Goal: Information Seeking & Learning: Find specific fact

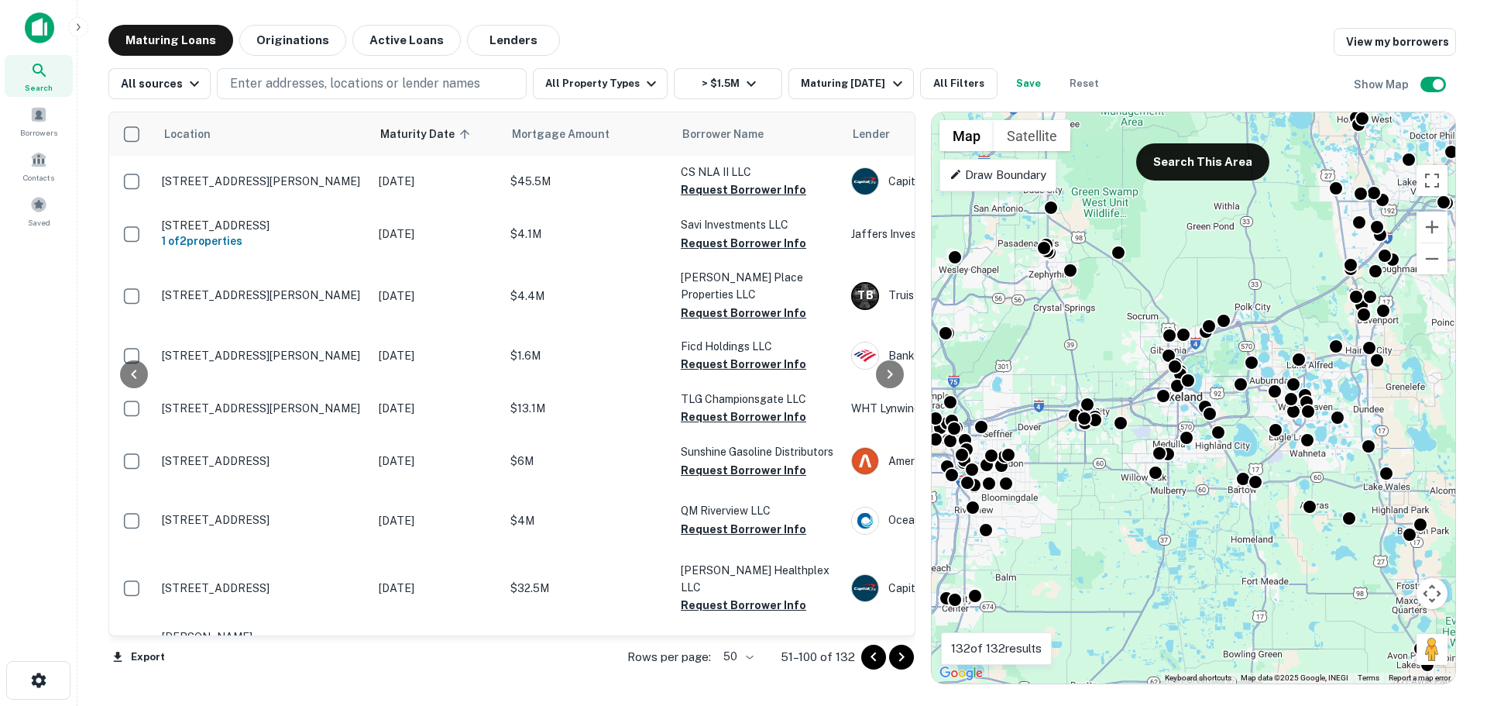
scroll to position [929, 132]
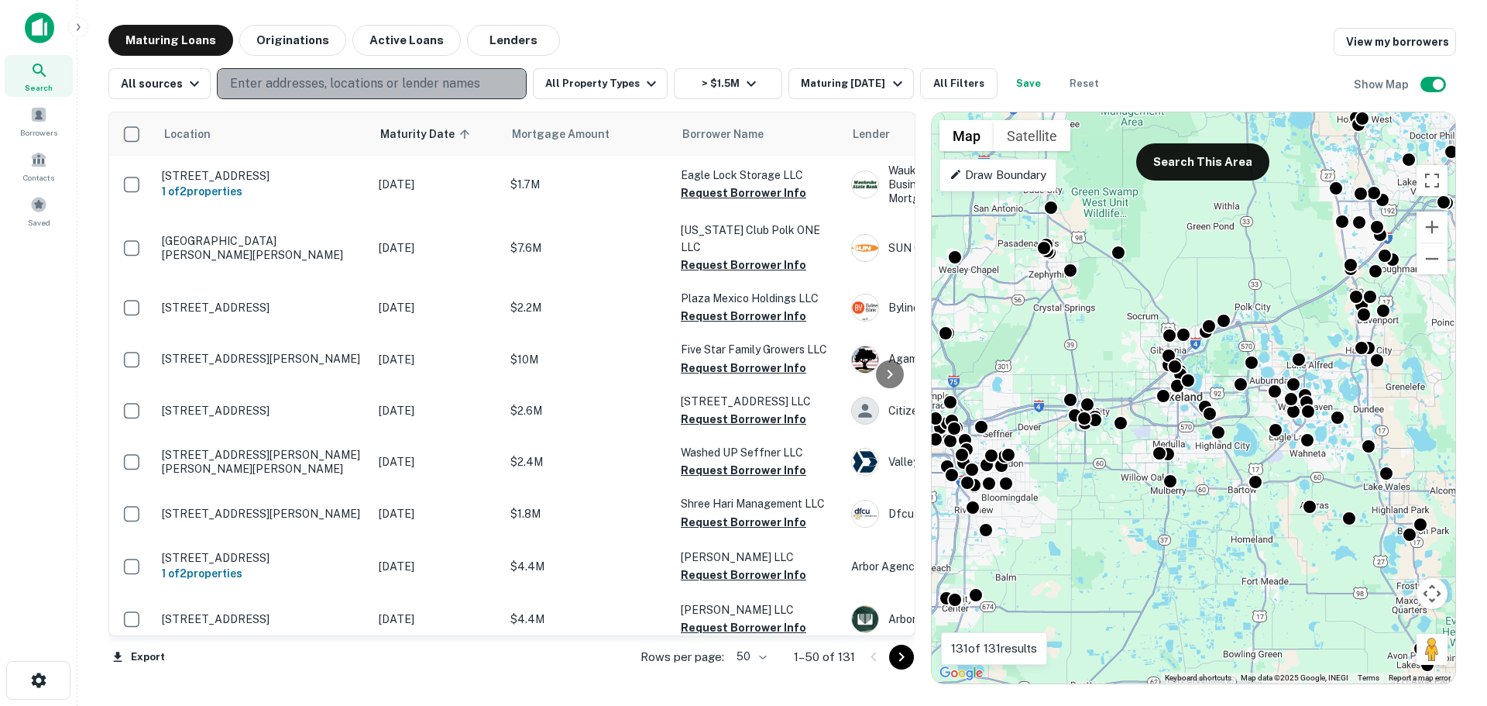
click at [402, 85] on p "Enter addresses, locations or lender names" at bounding box center [355, 83] width 250 height 19
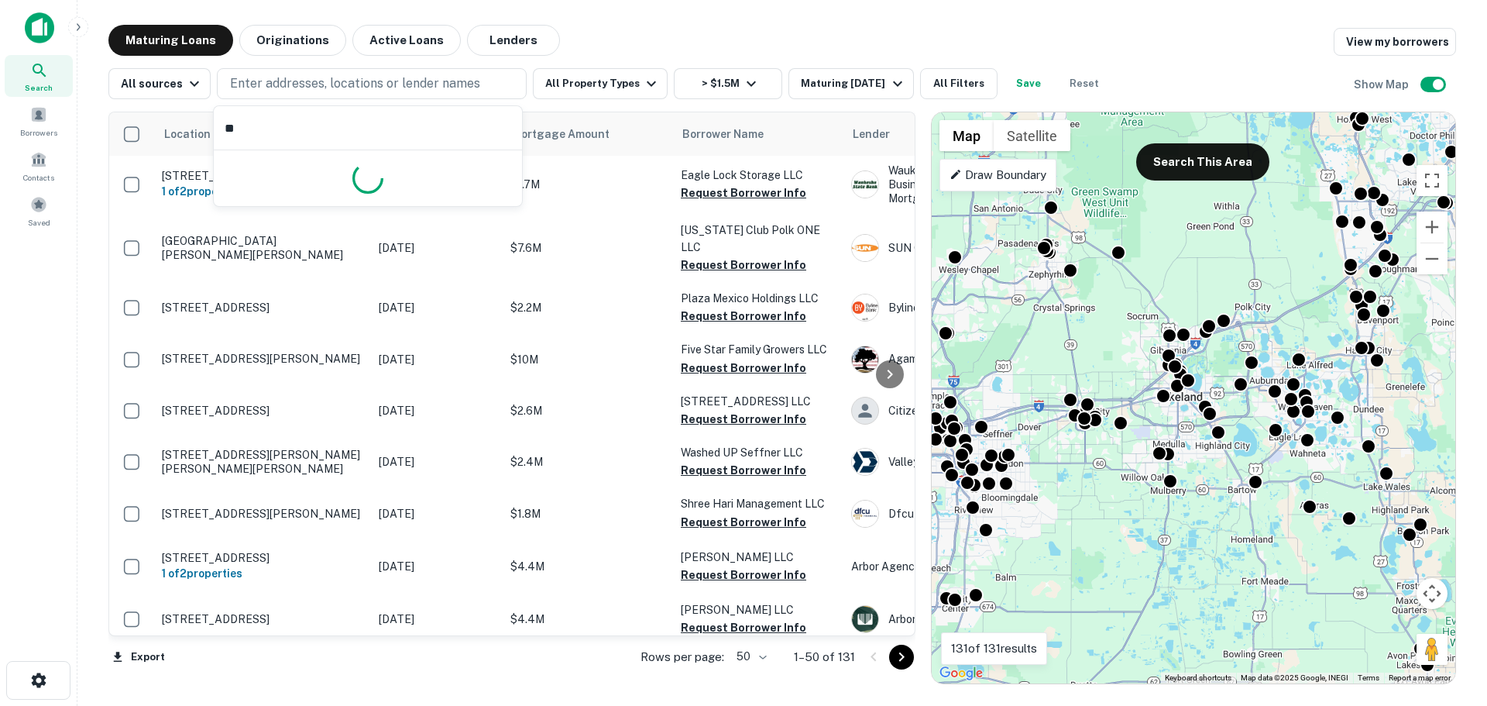
type input "*"
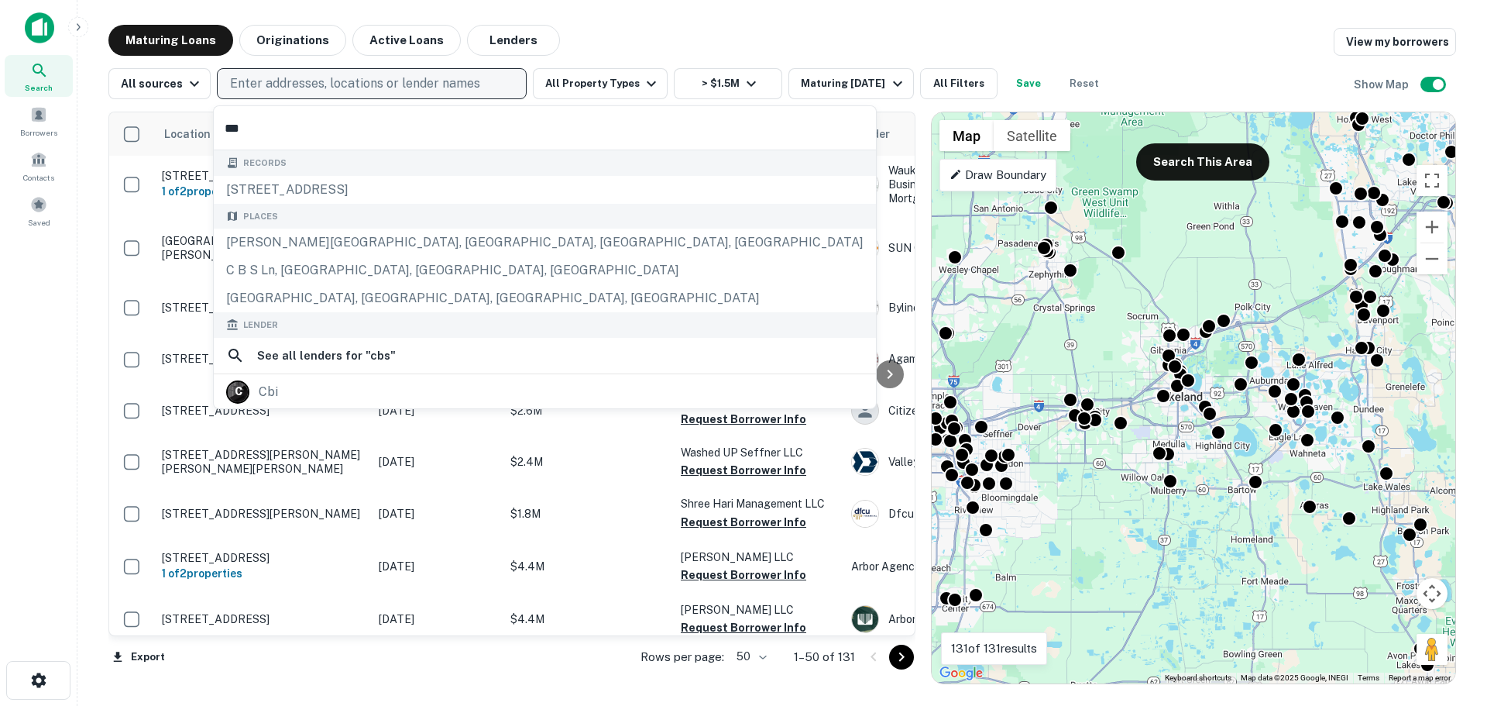
type input "***"
click at [334, 88] on p "Enter addresses, locations or lender names" at bounding box center [355, 83] width 250 height 19
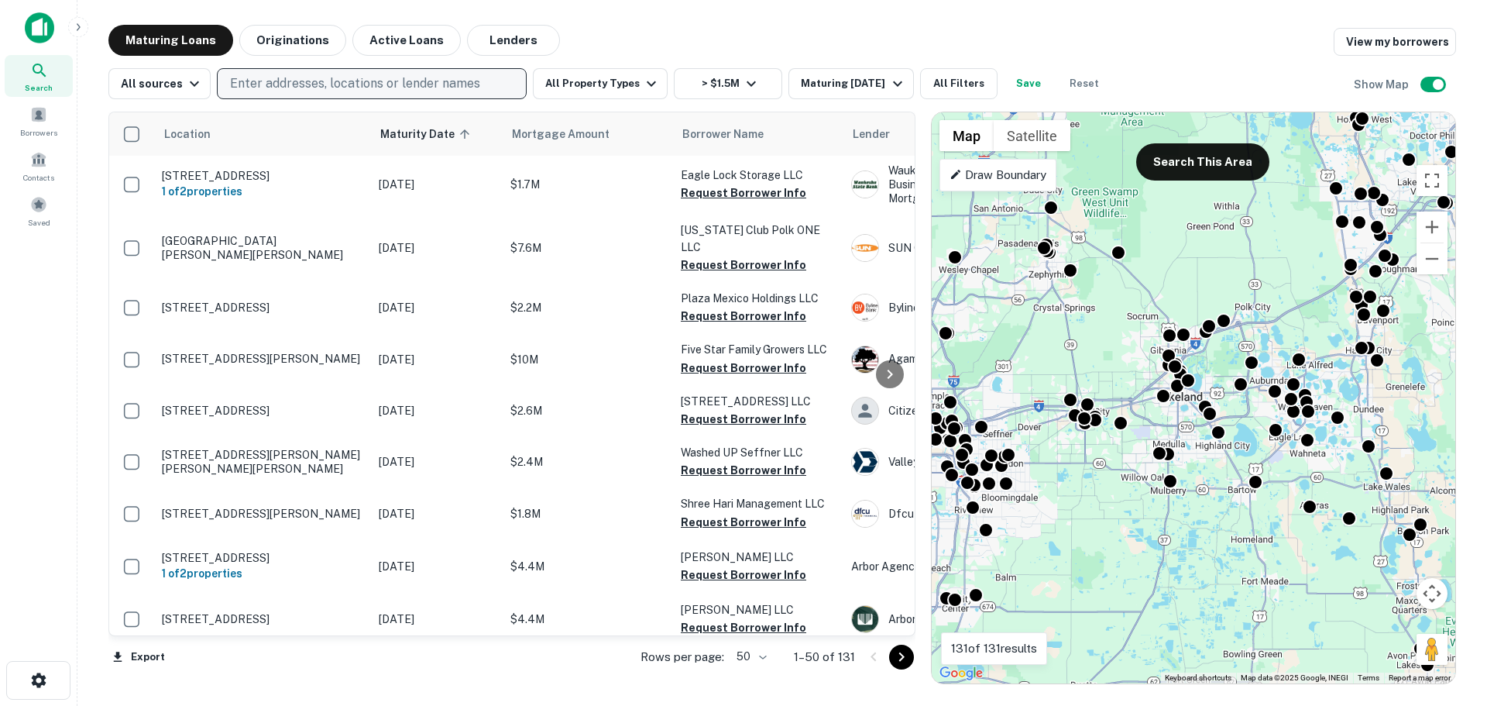
click at [217, 68] on button "Enter addresses, locations or lender names" at bounding box center [372, 83] width 310 height 31
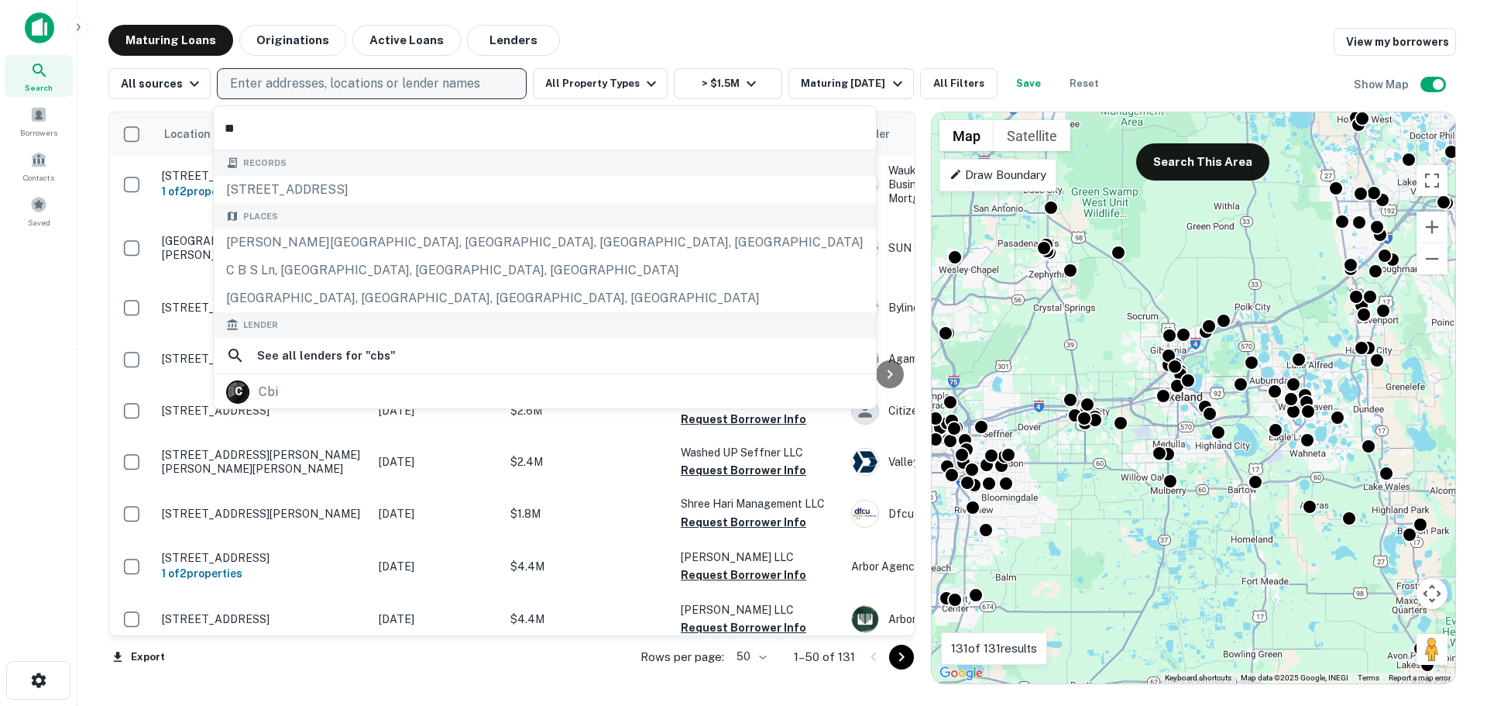
type input "*"
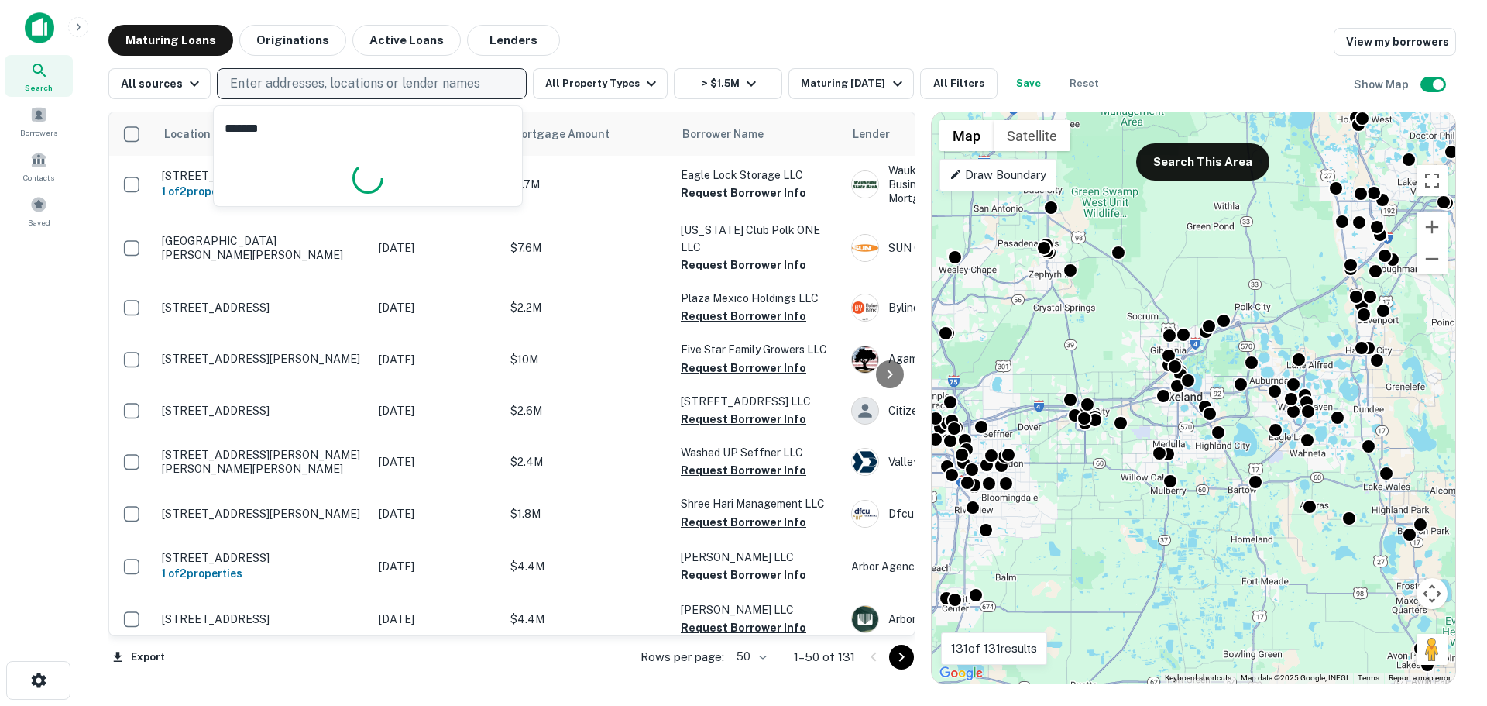
type input "*******"
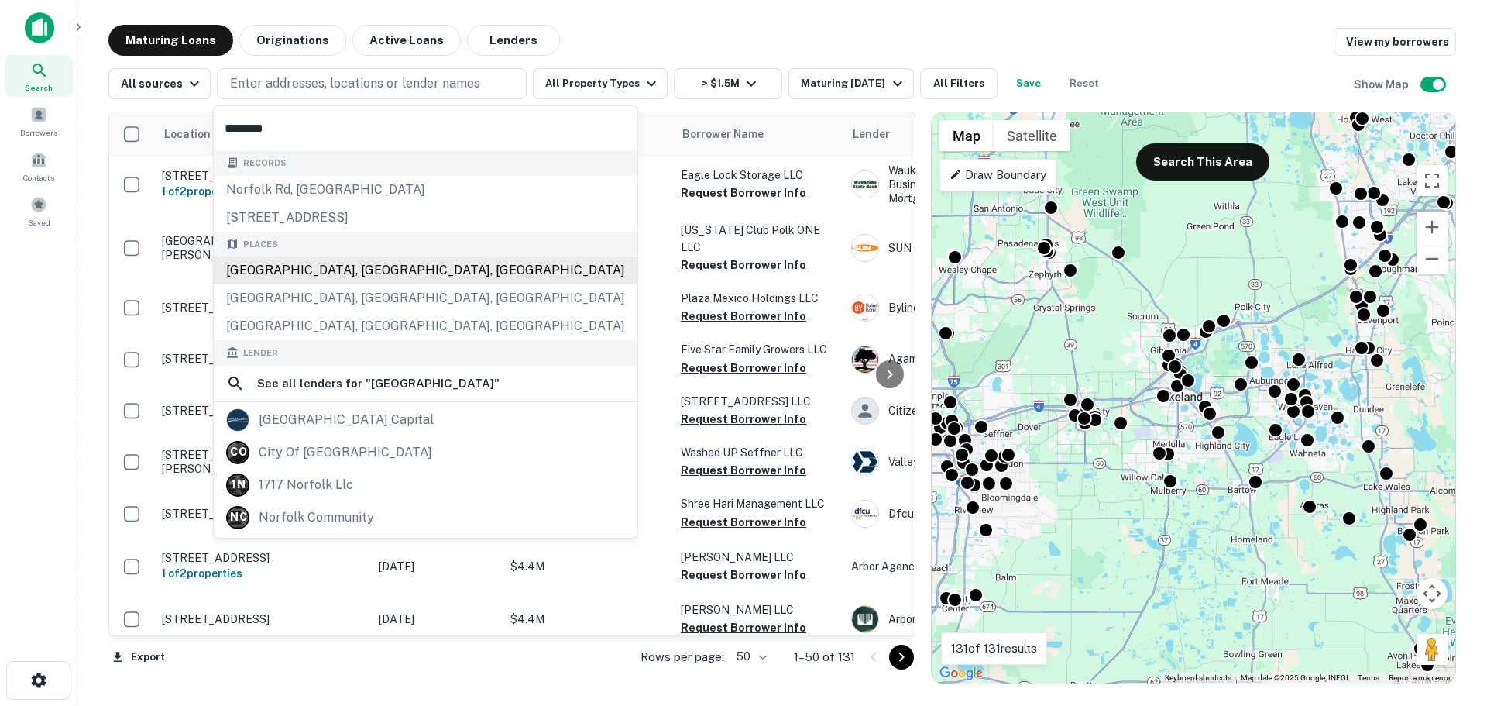
click at [314, 263] on div "Norfolk, VA, USA" at bounding box center [426, 270] width 424 height 28
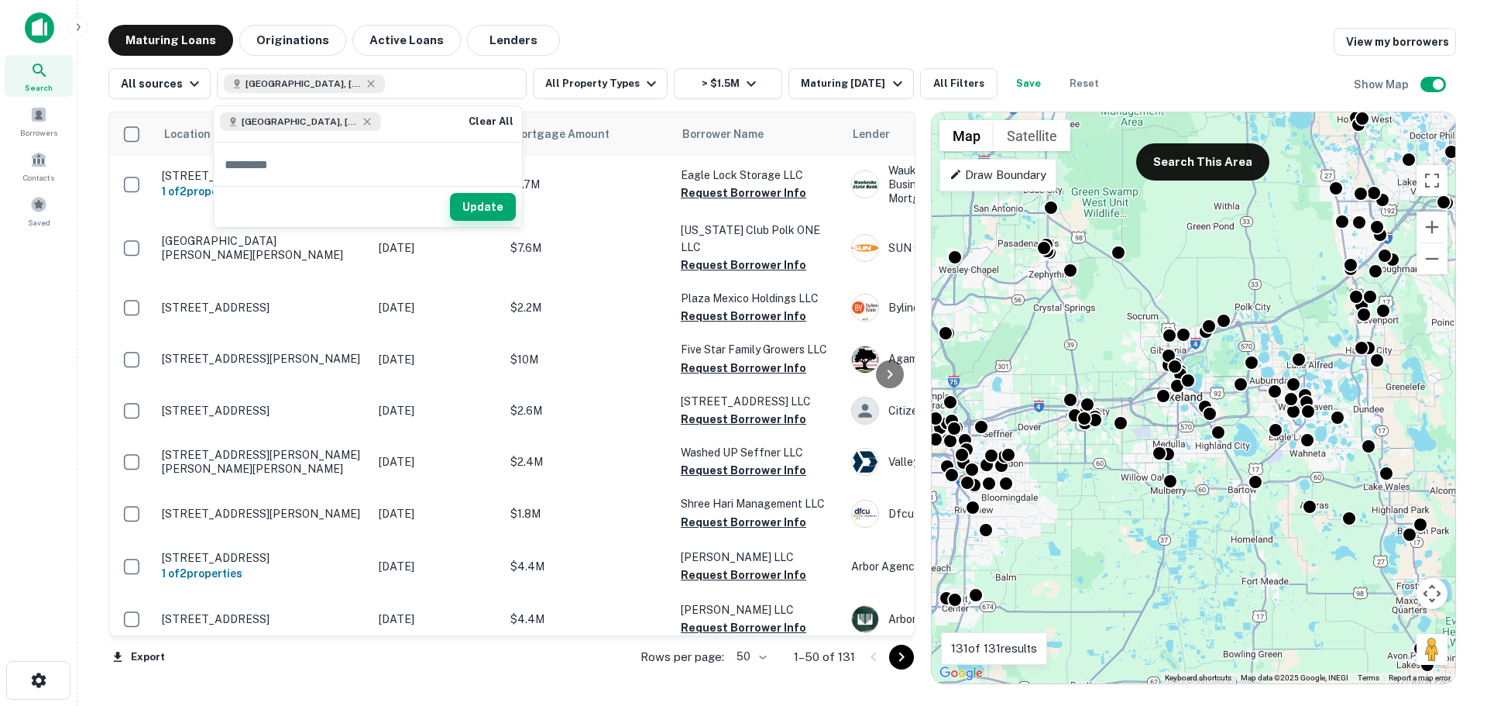
click at [479, 210] on button "Update" at bounding box center [483, 207] width 66 height 28
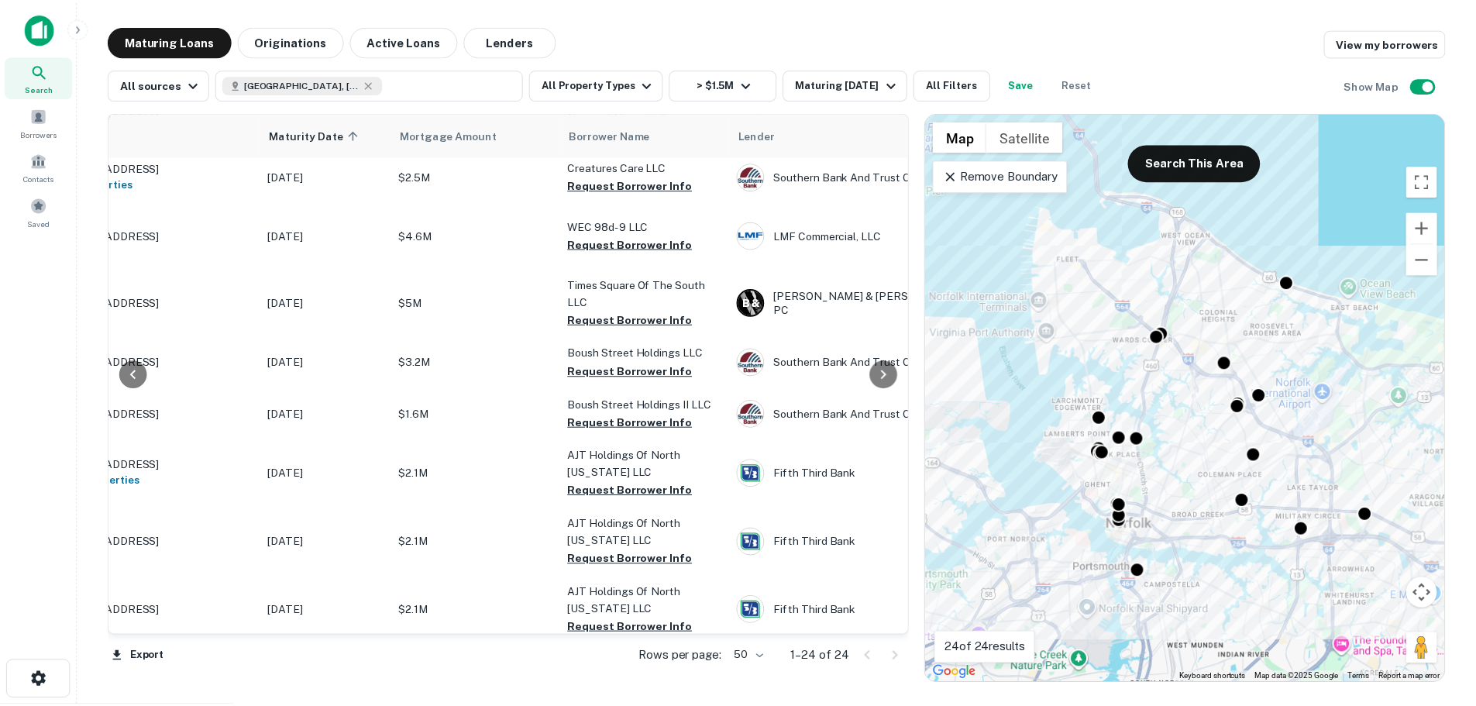
scroll to position [0, 109]
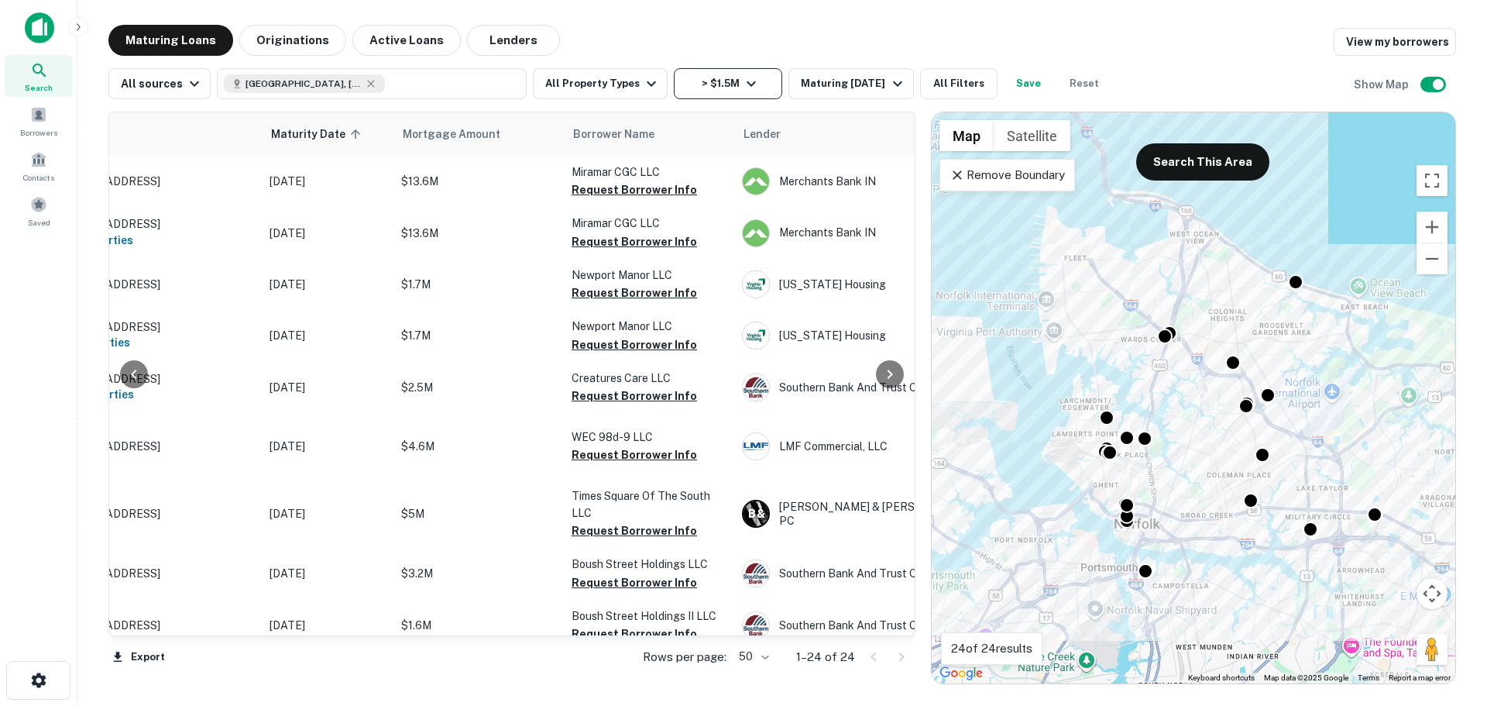
click at [703, 79] on button "> $1.5M" at bounding box center [728, 83] width 108 height 31
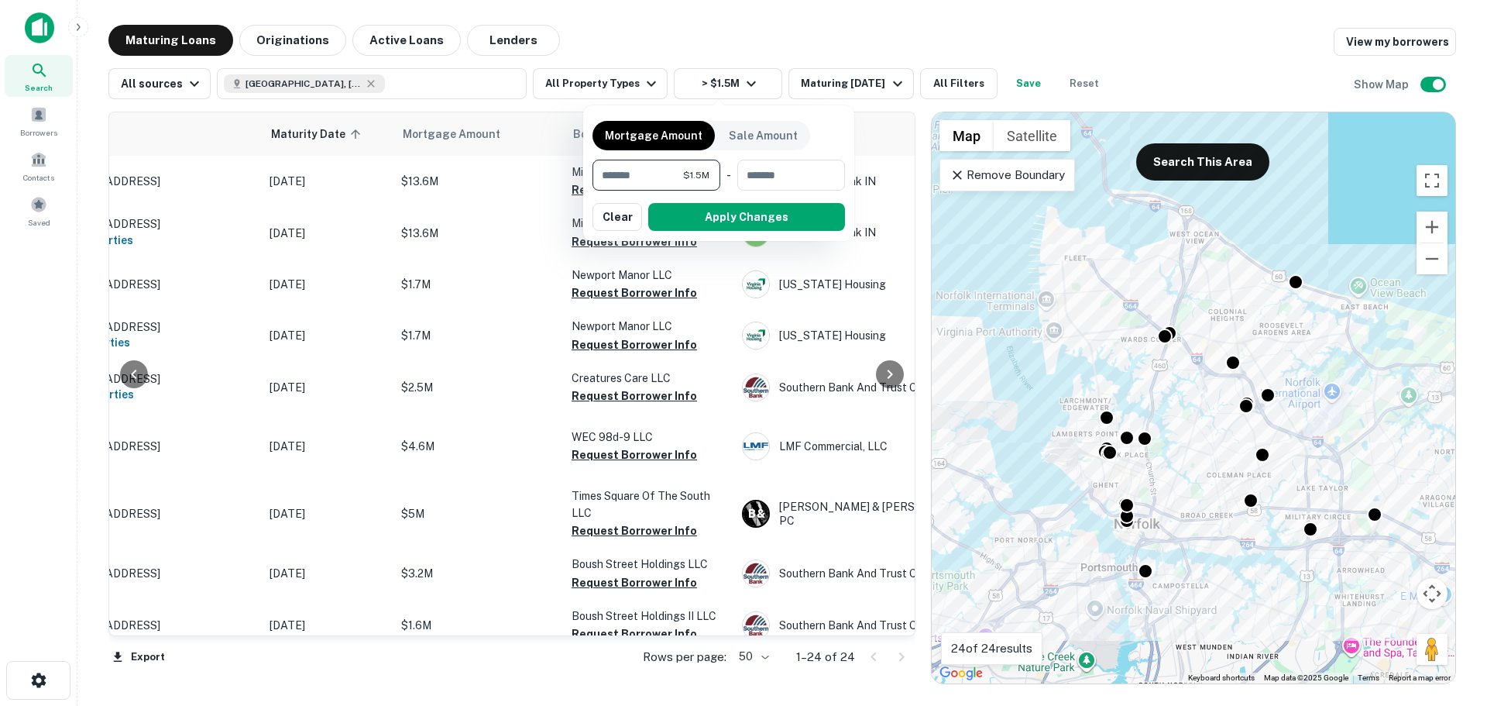
drag, startPoint x: 678, startPoint y: 174, endPoint x: 646, endPoint y: 174, distance: 31.8
click at [646, 174] on input "*******" at bounding box center [638, 175] width 91 height 31
type input "********"
click at [729, 211] on button "Apply Changes" at bounding box center [746, 217] width 197 height 28
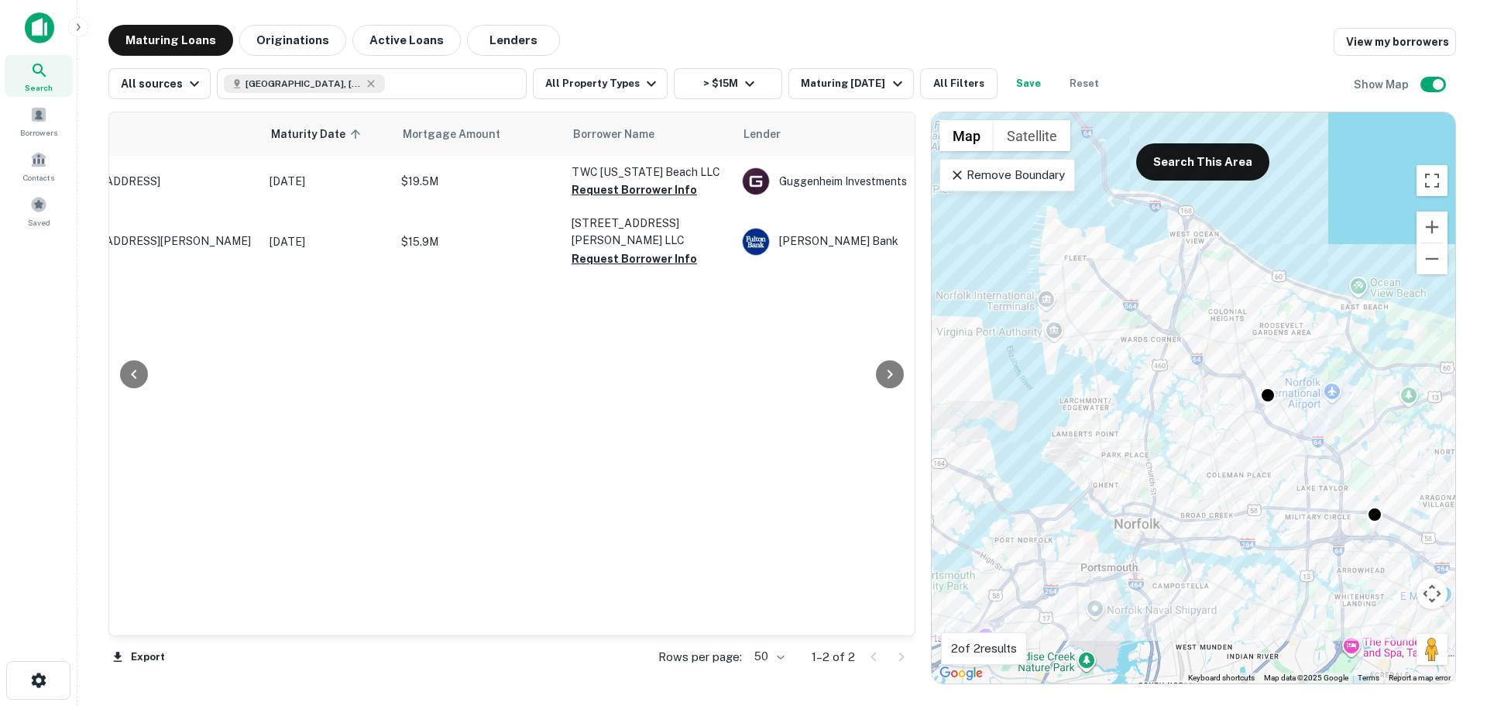
click at [1041, 177] on p "Remove Boundary" at bounding box center [1007, 175] width 115 height 19
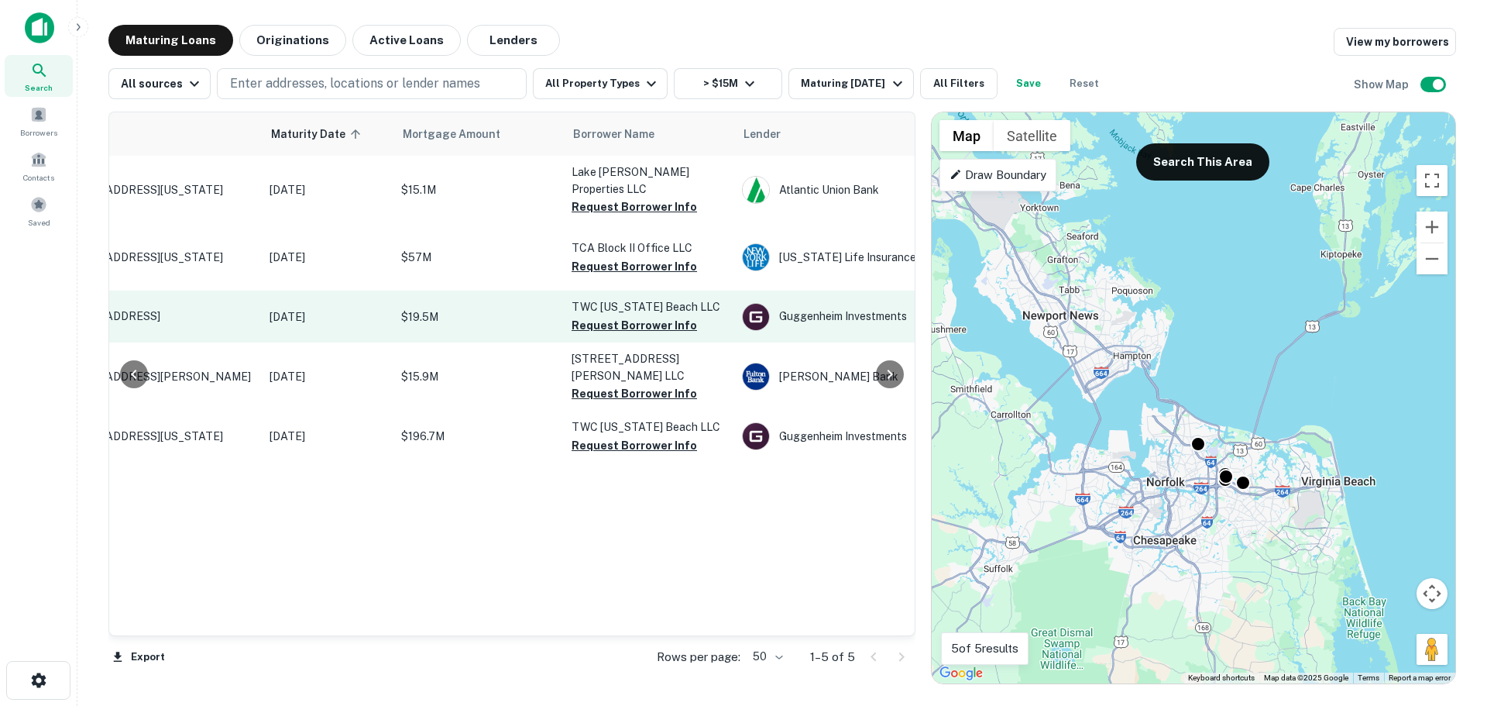
click at [460, 308] on p "$19.5M" at bounding box center [478, 316] width 155 height 17
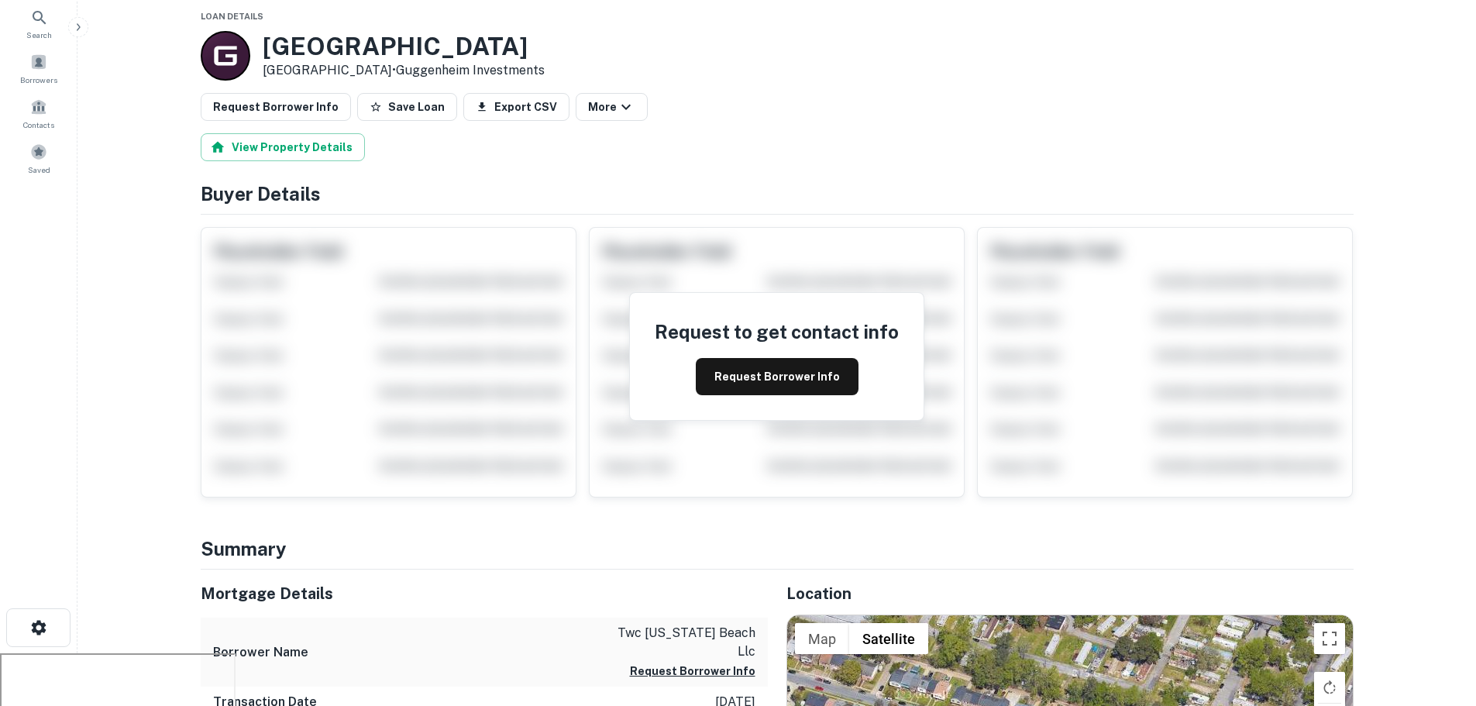
scroll to position [232, 0]
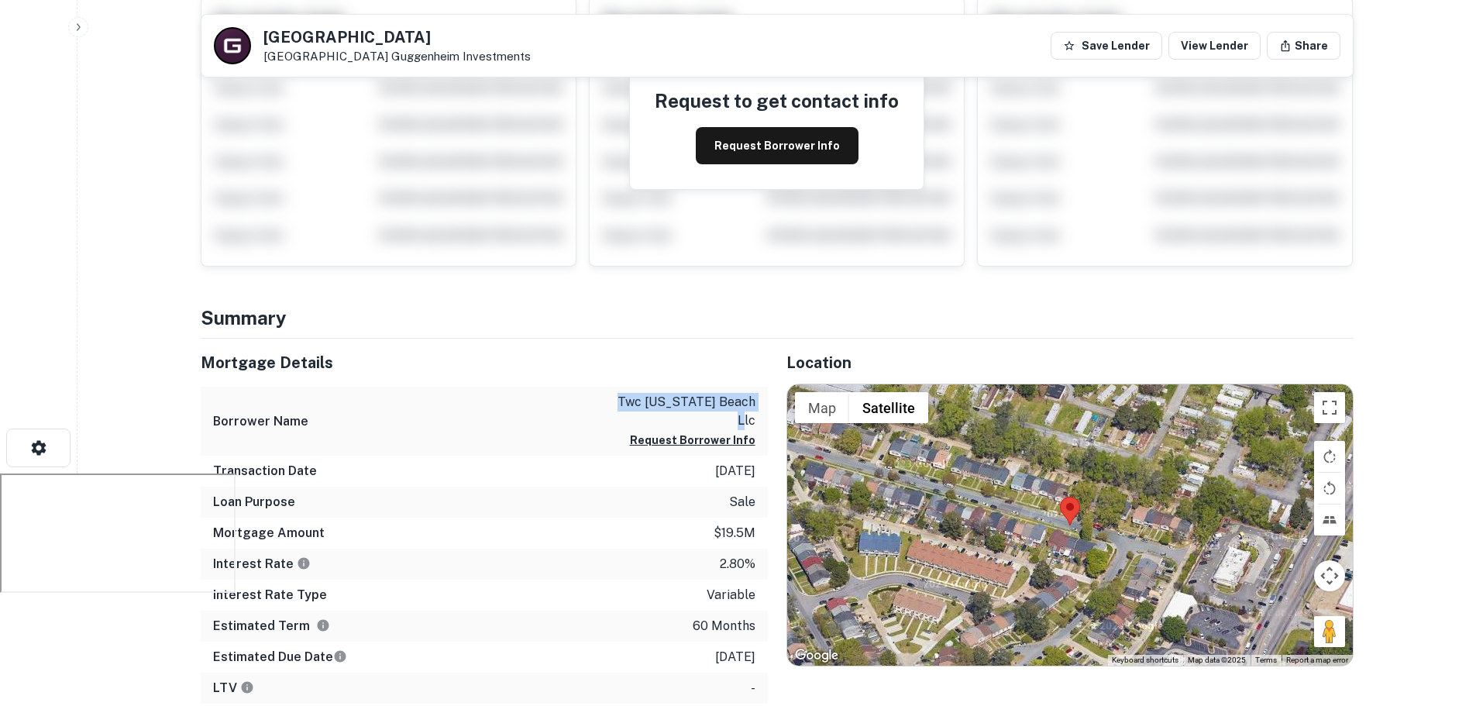
drag, startPoint x: 616, startPoint y: 399, endPoint x: 755, endPoint y: 404, distance: 139.5
click at [755, 404] on div "Borrower Name twc virginia beach llc Request Borrower Info" at bounding box center [484, 421] width 567 height 69
copy p "twc virginia beach llc"
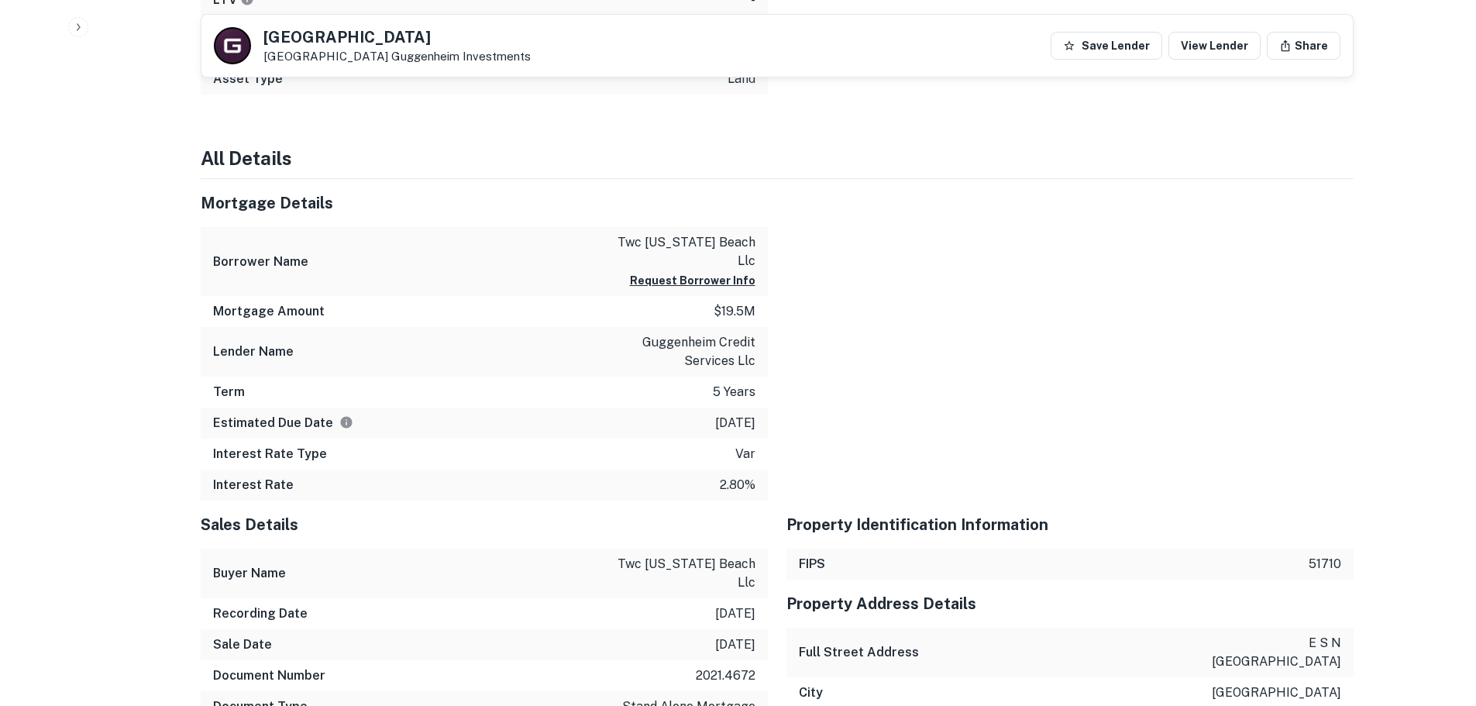
scroll to position [929, 0]
